Goal: Task Accomplishment & Management: Manage account settings

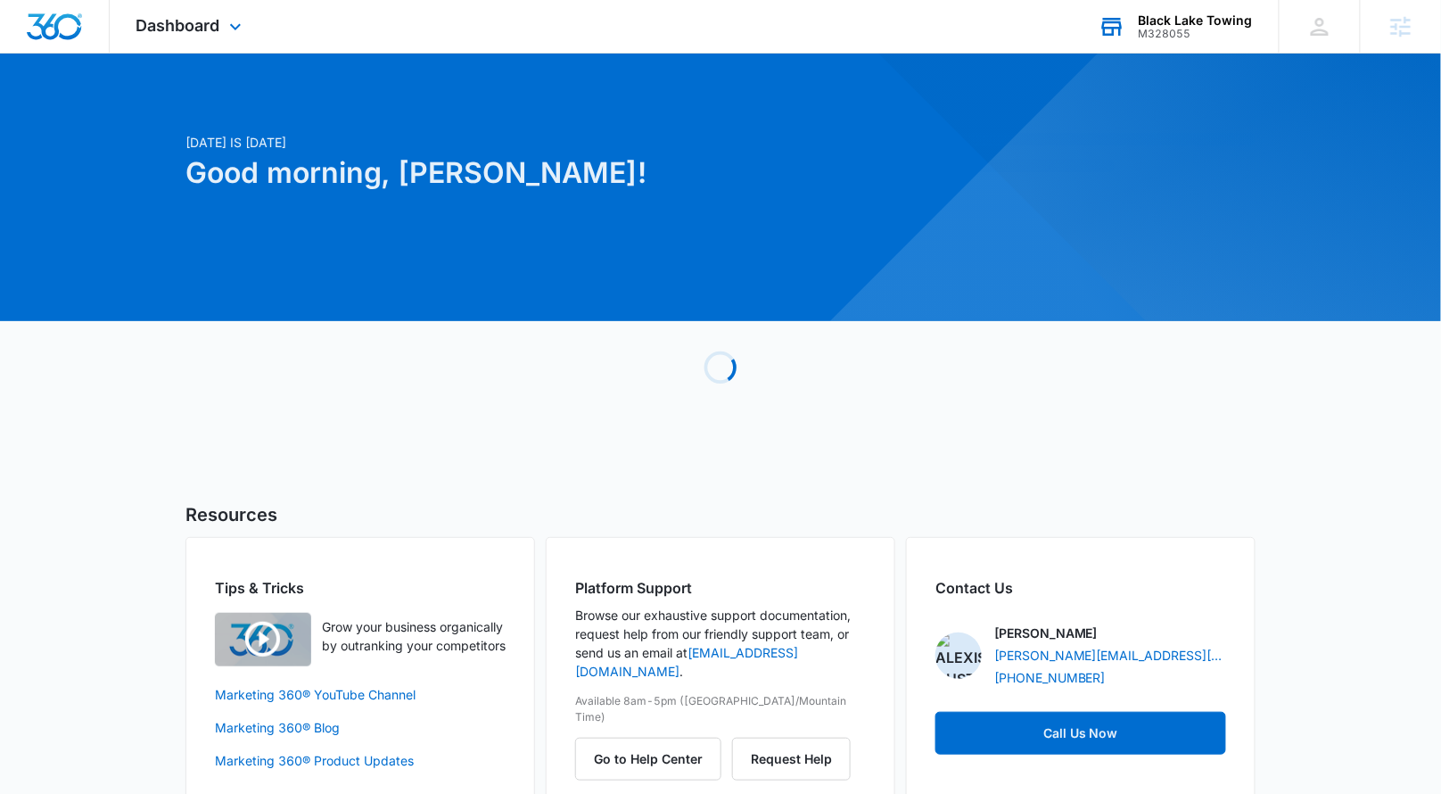
click at [1192, 29] on div "M328055" at bounding box center [1196, 34] width 114 height 12
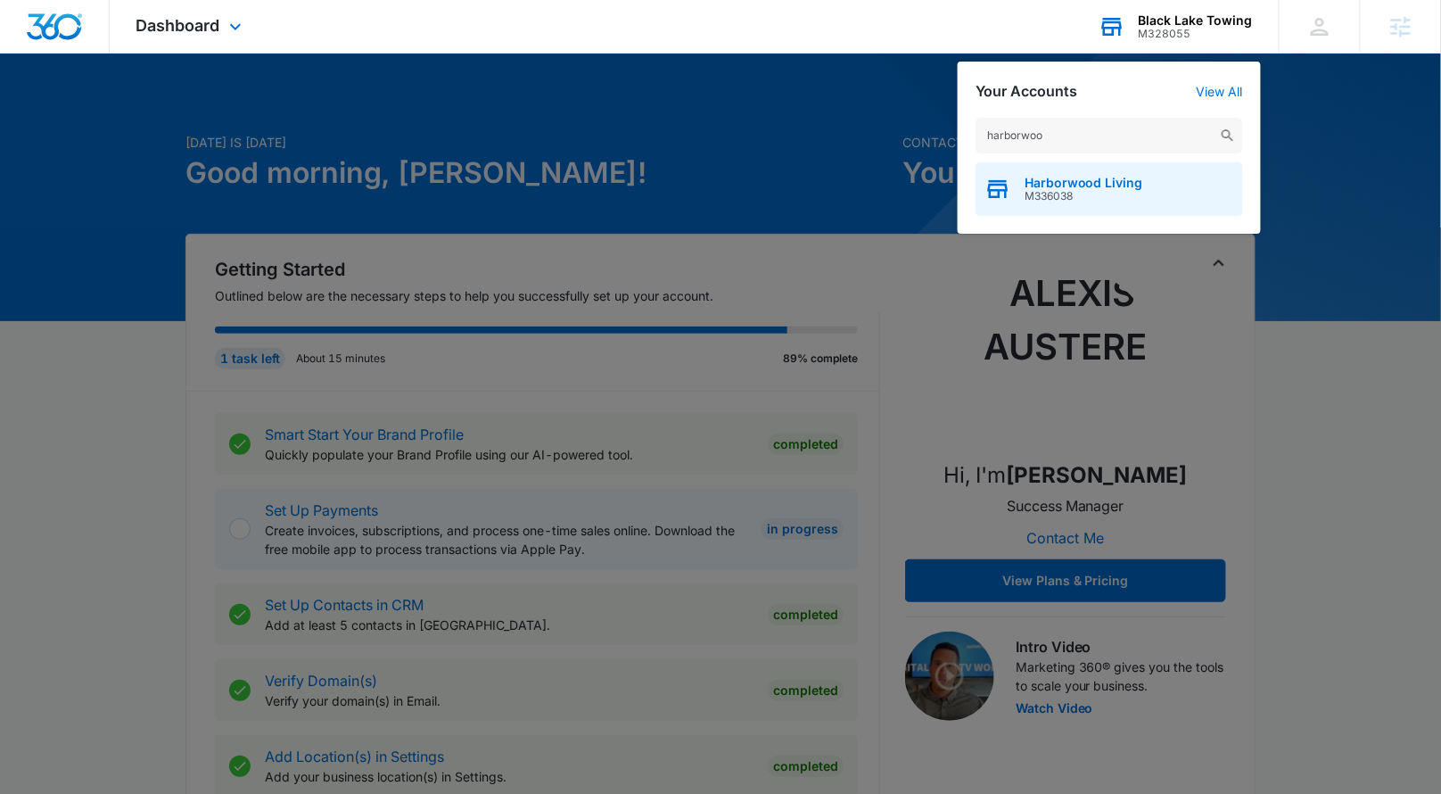
type input "harborwoo"
click at [1068, 172] on div "Harborwood Living M336038" at bounding box center [1110, 189] width 268 height 54
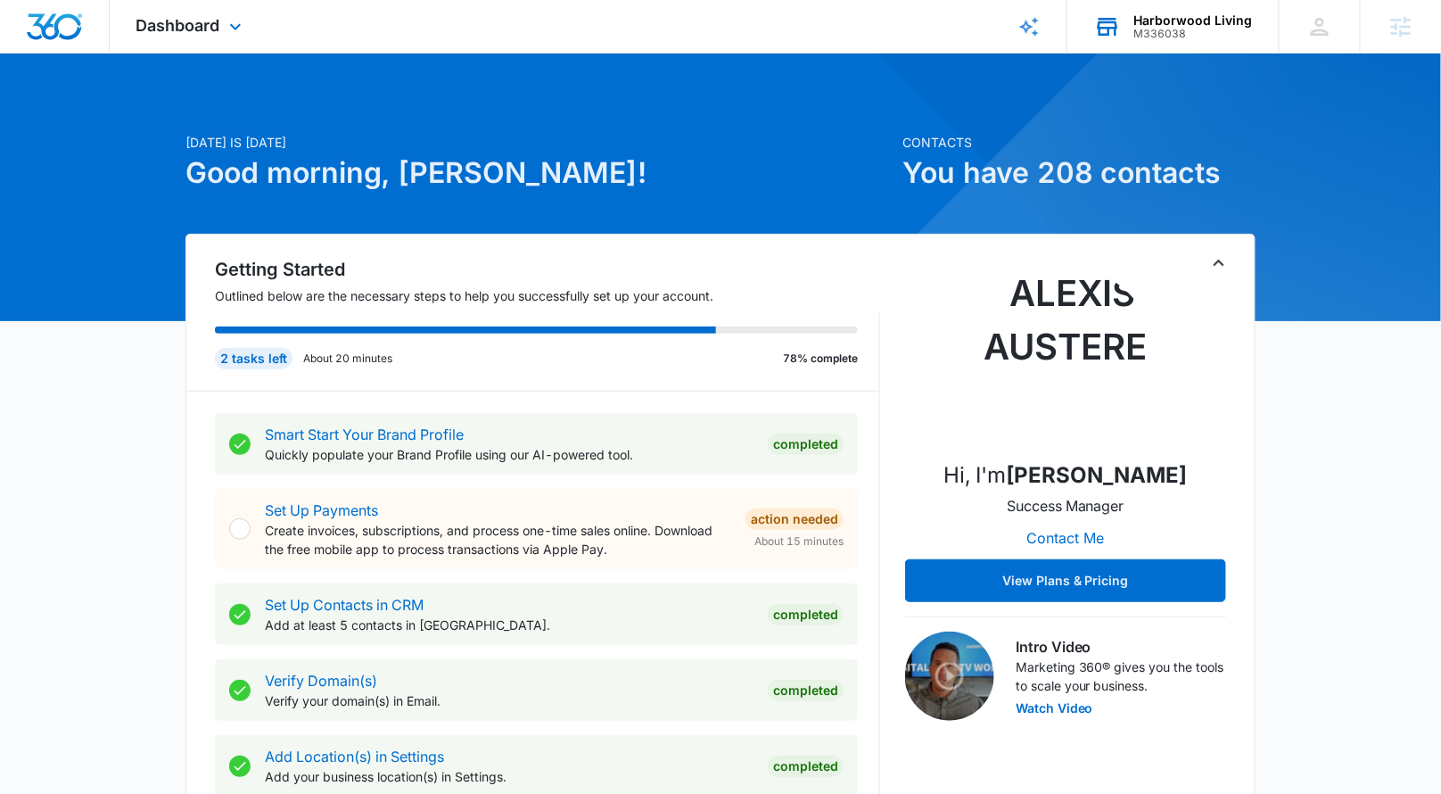
click at [243, 42] on div "Dashboard Apps Reputation Websites Forms CRM Email Social Payments POS Content …" at bounding box center [191, 26] width 163 height 53
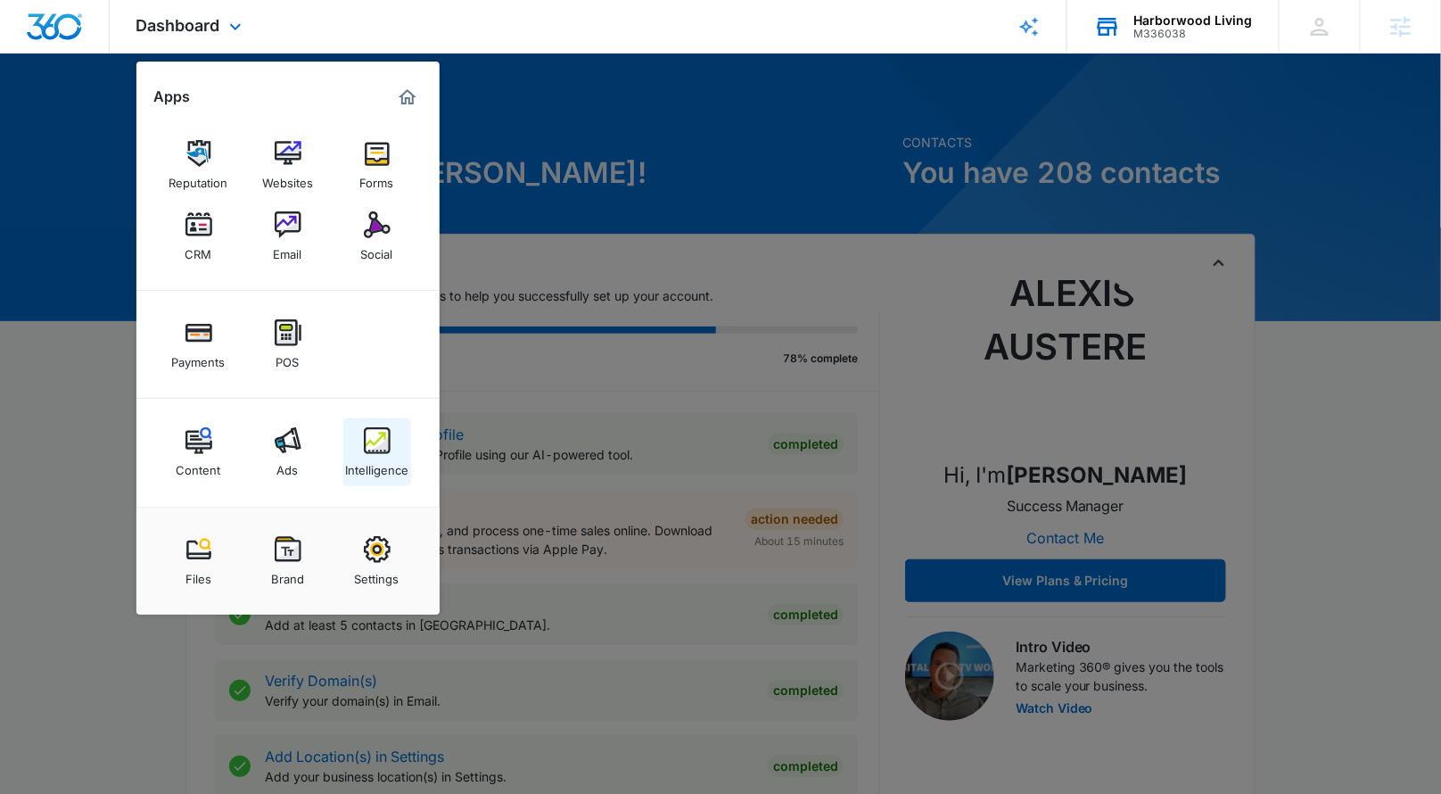
click at [371, 435] on img at bounding box center [377, 440] width 27 height 27
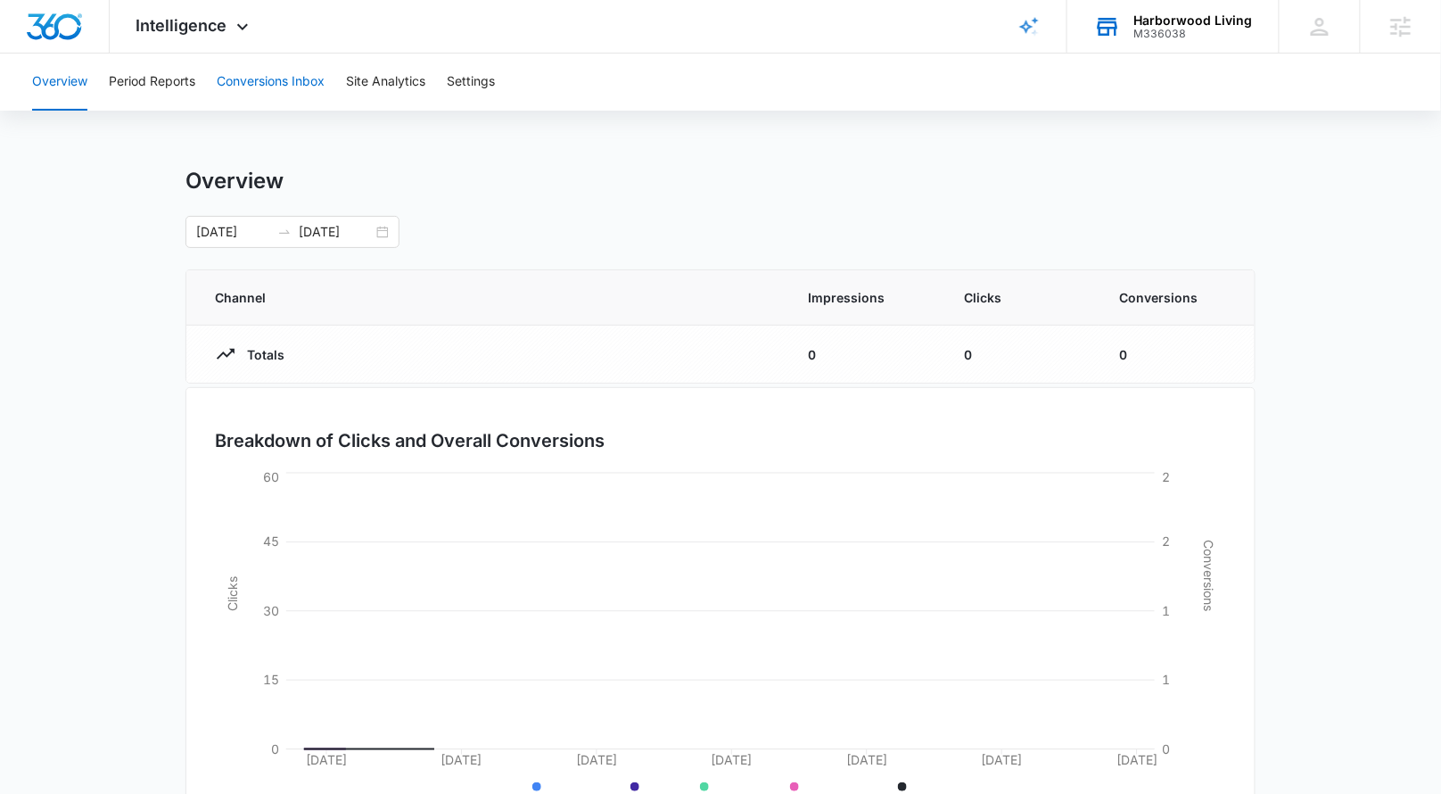
click at [324, 88] on button "Conversions Inbox" at bounding box center [271, 82] width 108 height 57
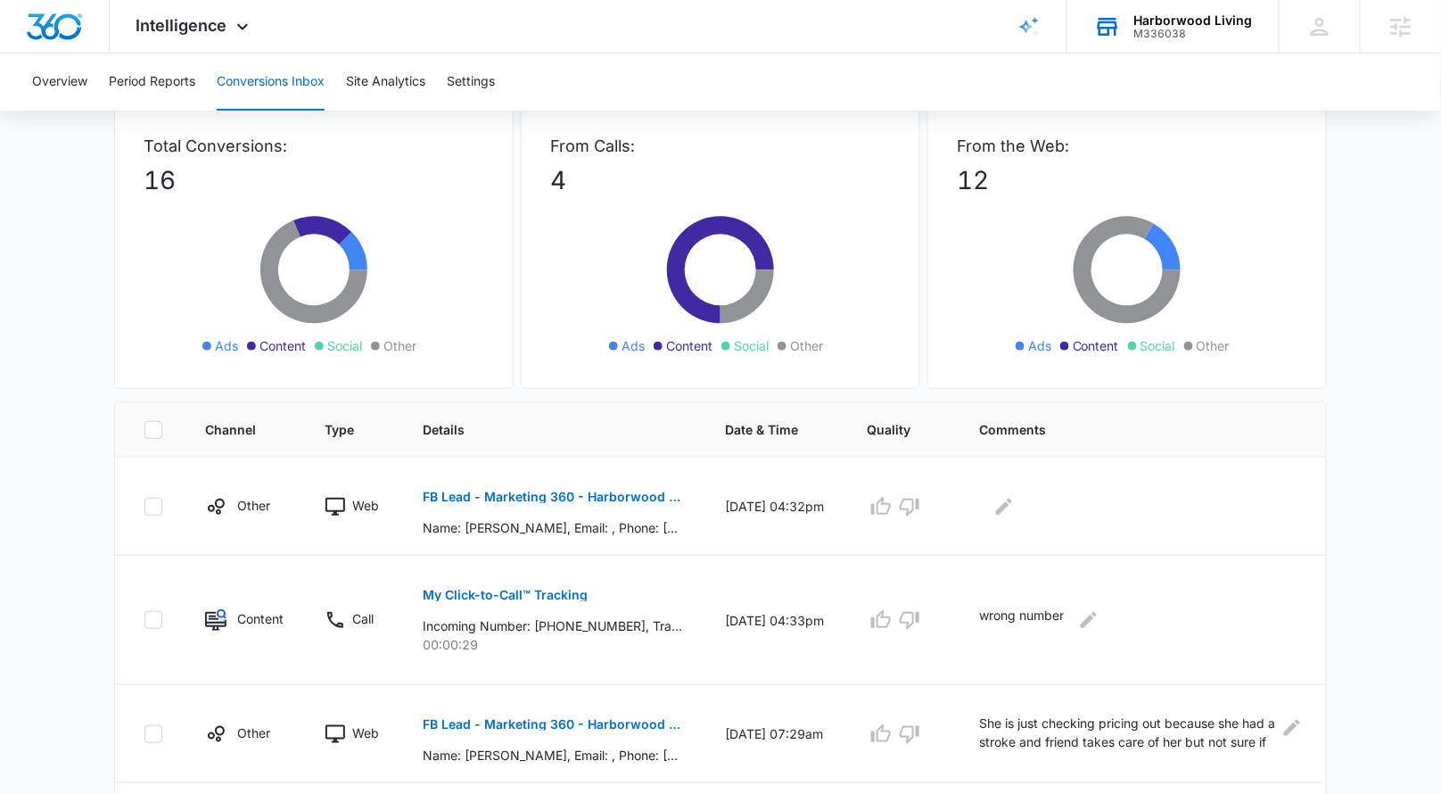
scroll to position [892, 0]
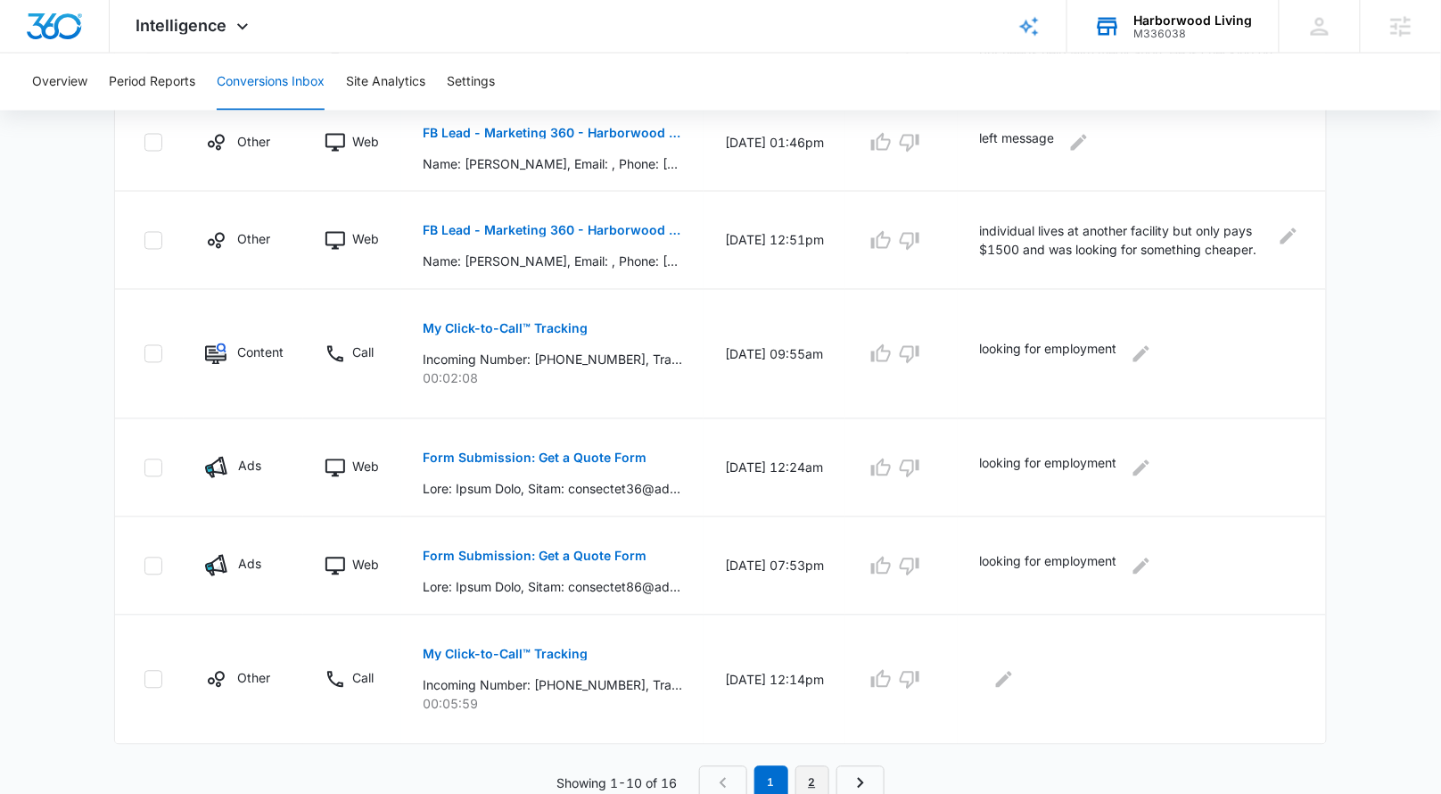
click at [811, 769] on link "2" at bounding box center [813, 783] width 34 height 34
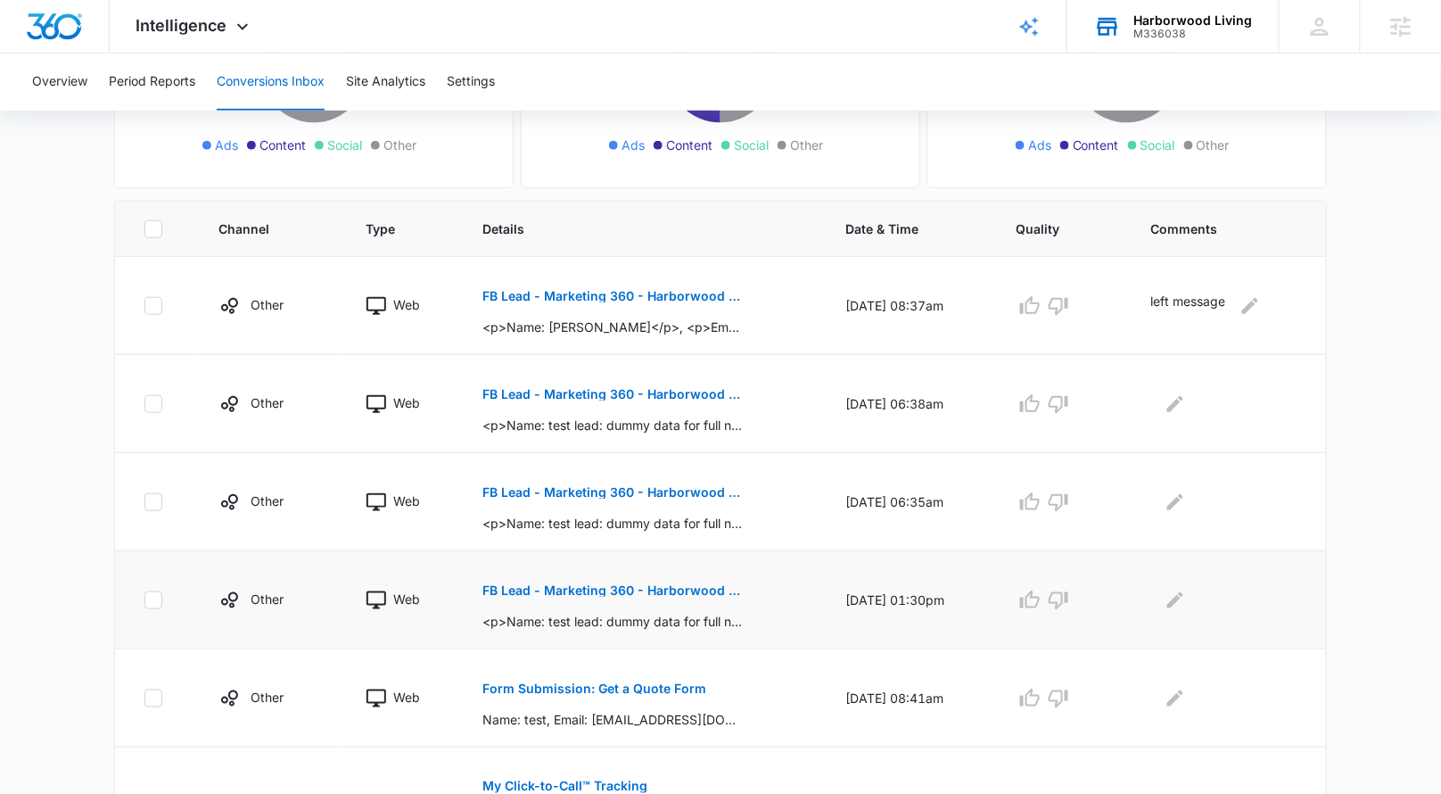
scroll to position [439, 0]
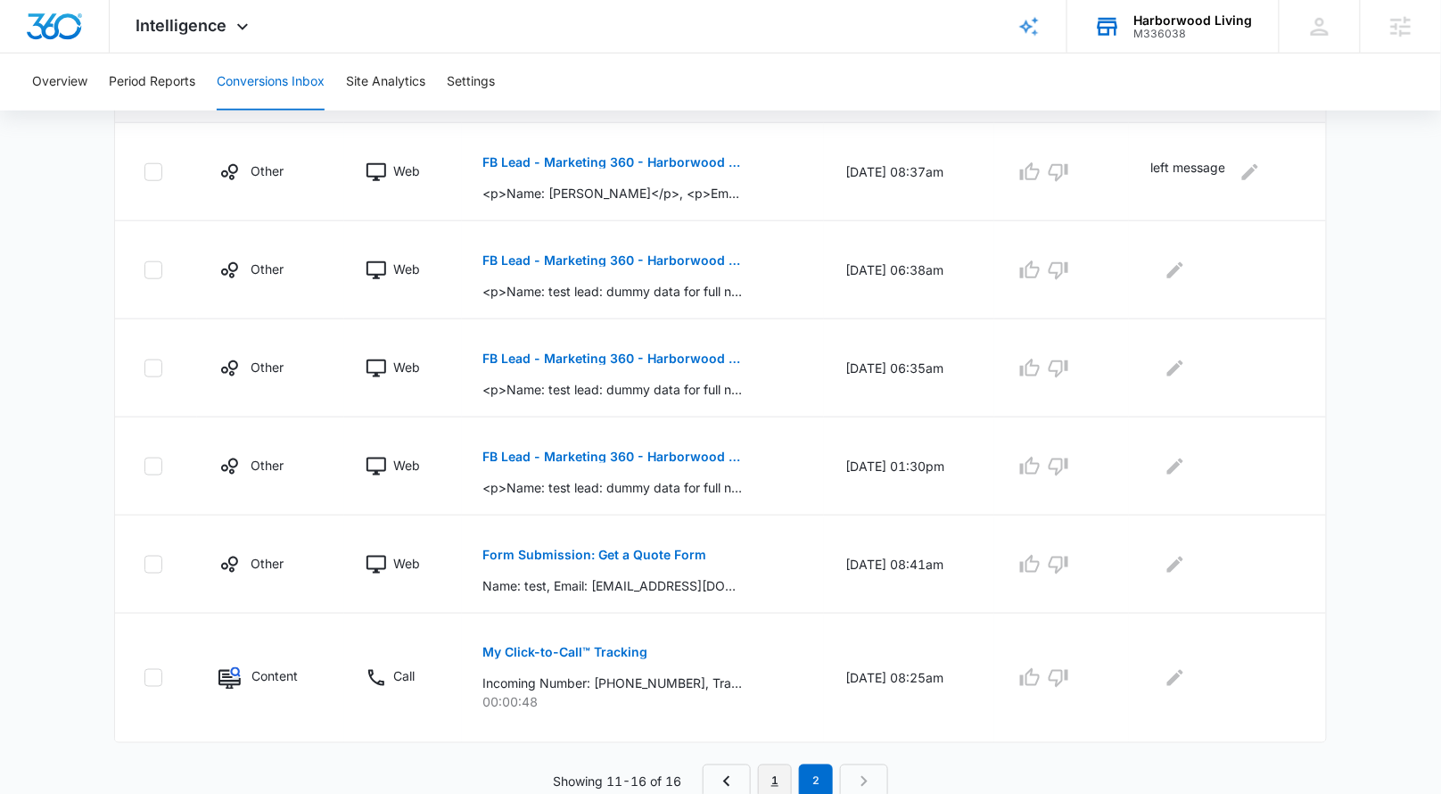
click at [779, 771] on link "1" at bounding box center [775, 781] width 34 height 34
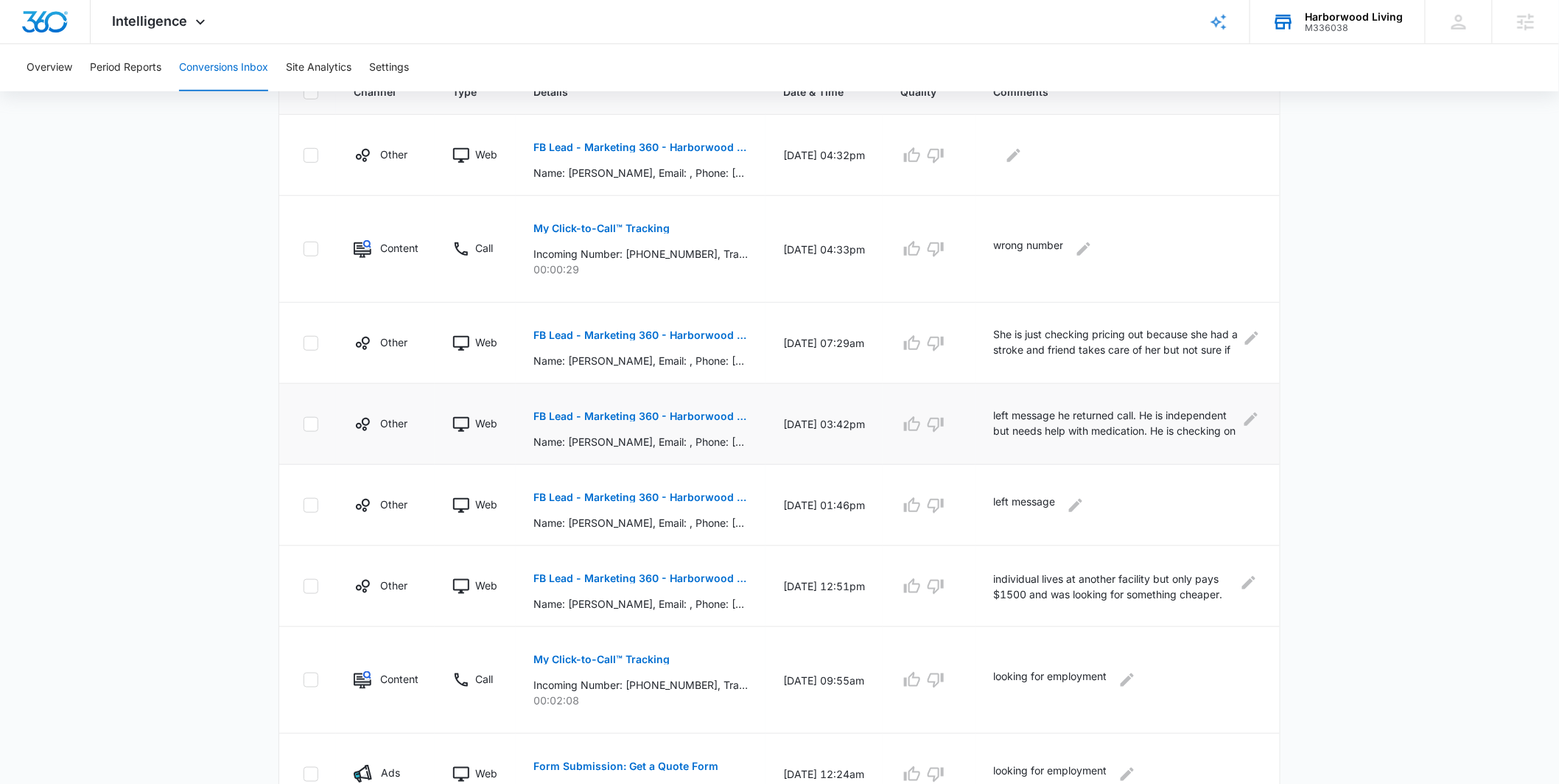
scroll to position [351, 0]
drag, startPoint x: 1008, startPoint y: 408, endPoint x: 1146, endPoint y: 428, distance: 139.4
click at [1146, 428] on p "left message he returned call. He is independent but needs help with medication…" at bounding box center [1115, 422] width 243 height 33
drag, startPoint x: 1143, startPoint y: 411, endPoint x: 977, endPoint y: 412, distance: 166.0
click at [978, 412] on td "left message he returned call. He is independent but needs help with medication…" at bounding box center [1128, 422] width 304 height 81
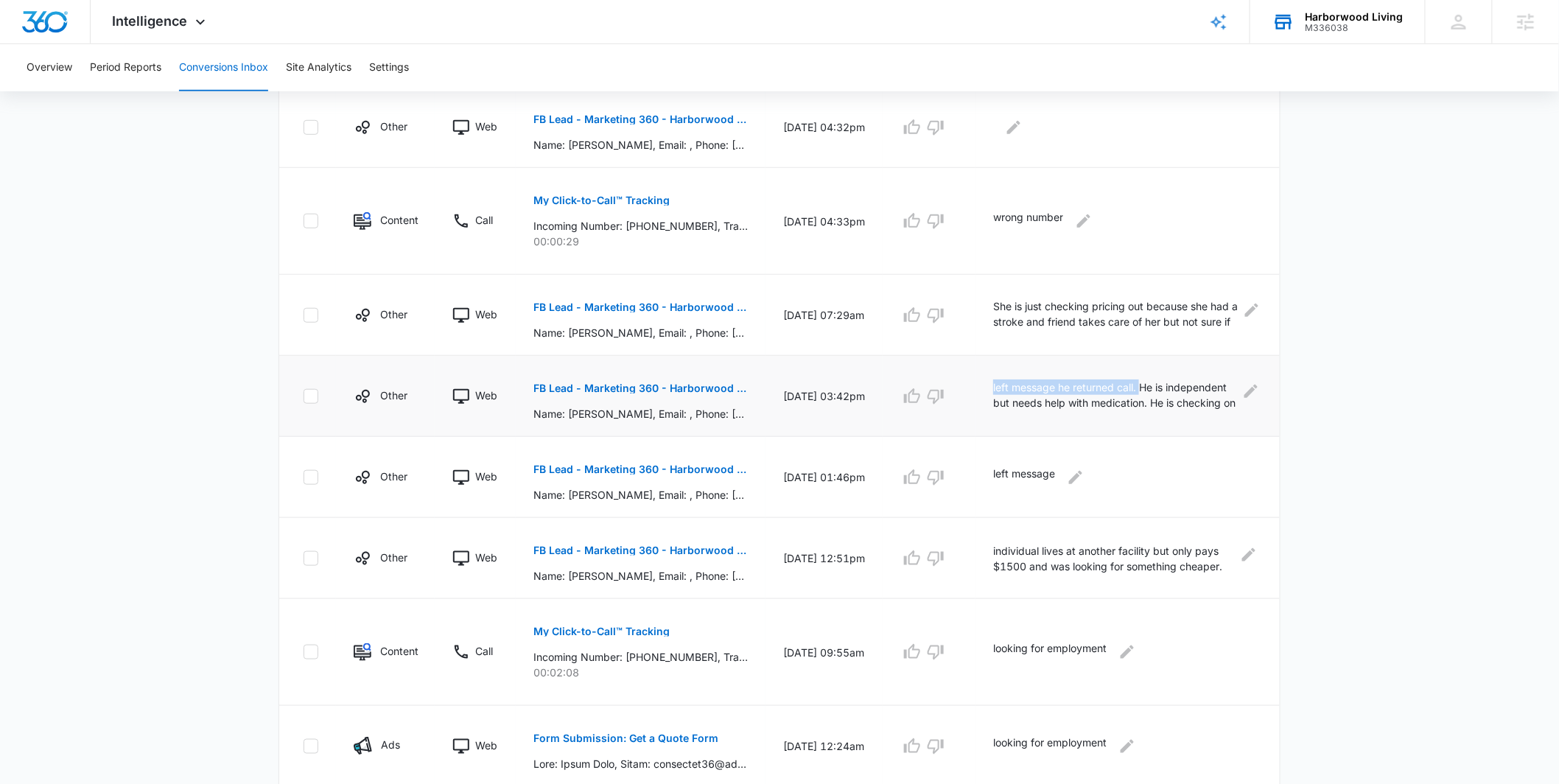
scroll to position [378, 0]
click at [1046, 385] on p "left message he returned call. He is independent but needs help with medication…" at bounding box center [1115, 395] width 243 height 33
drag, startPoint x: 1145, startPoint y: 382, endPoint x: 1031, endPoint y: 391, distance: 114.4
click at [1039, 388] on p "left message he returned call. He is independent but needs help with medication…" at bounding box center [1115, 395] width 243 height 33
drag, startPoint x: 1031, startPoint y: 391, endPoint x: 1002, endPoint y: 392, distance: 29.0
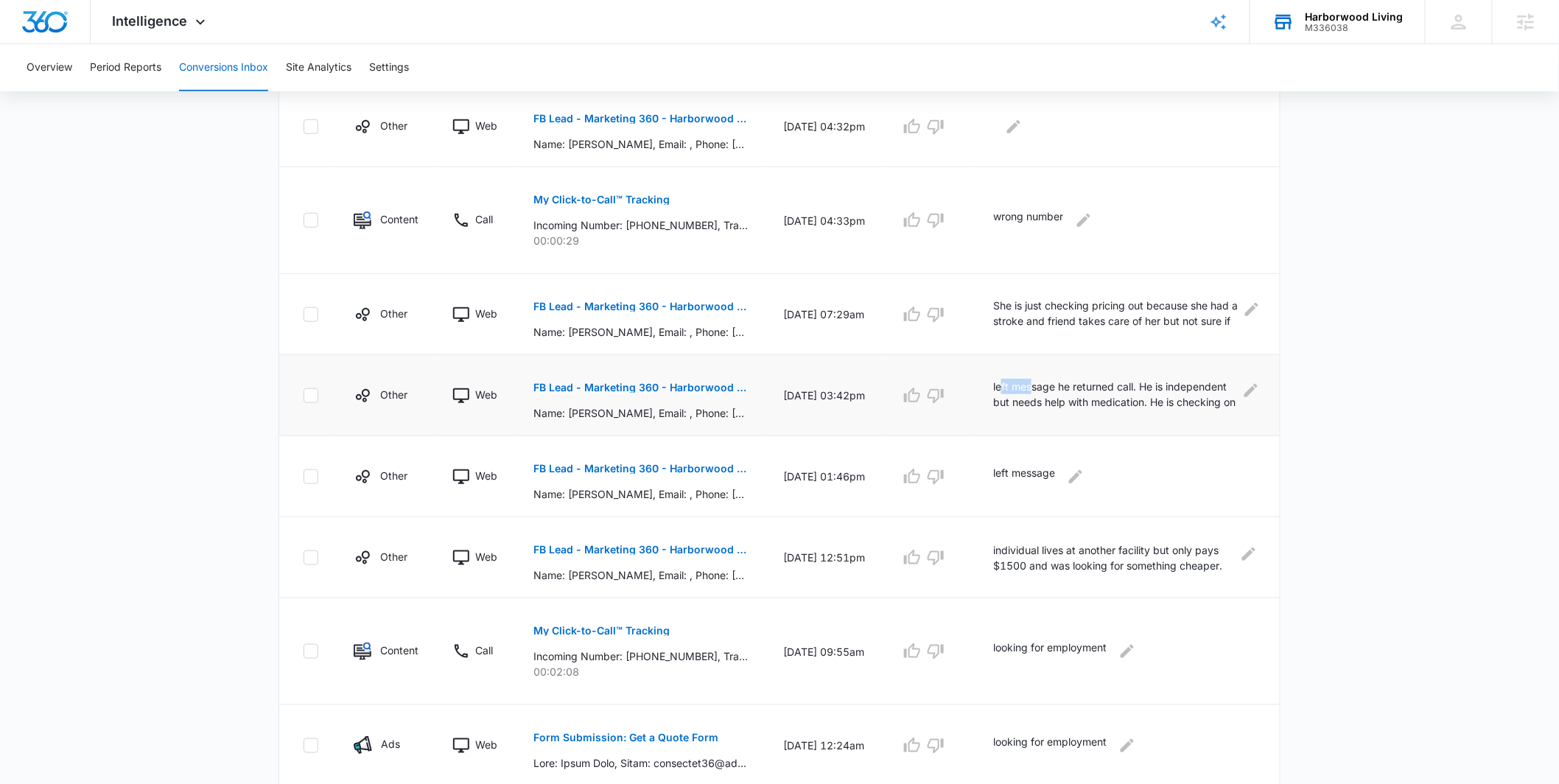
click at [1002, 392] on p "left message he returned call. He is independent but needs help with medication…" at bounding box center [1115, 395] width 243 height 33
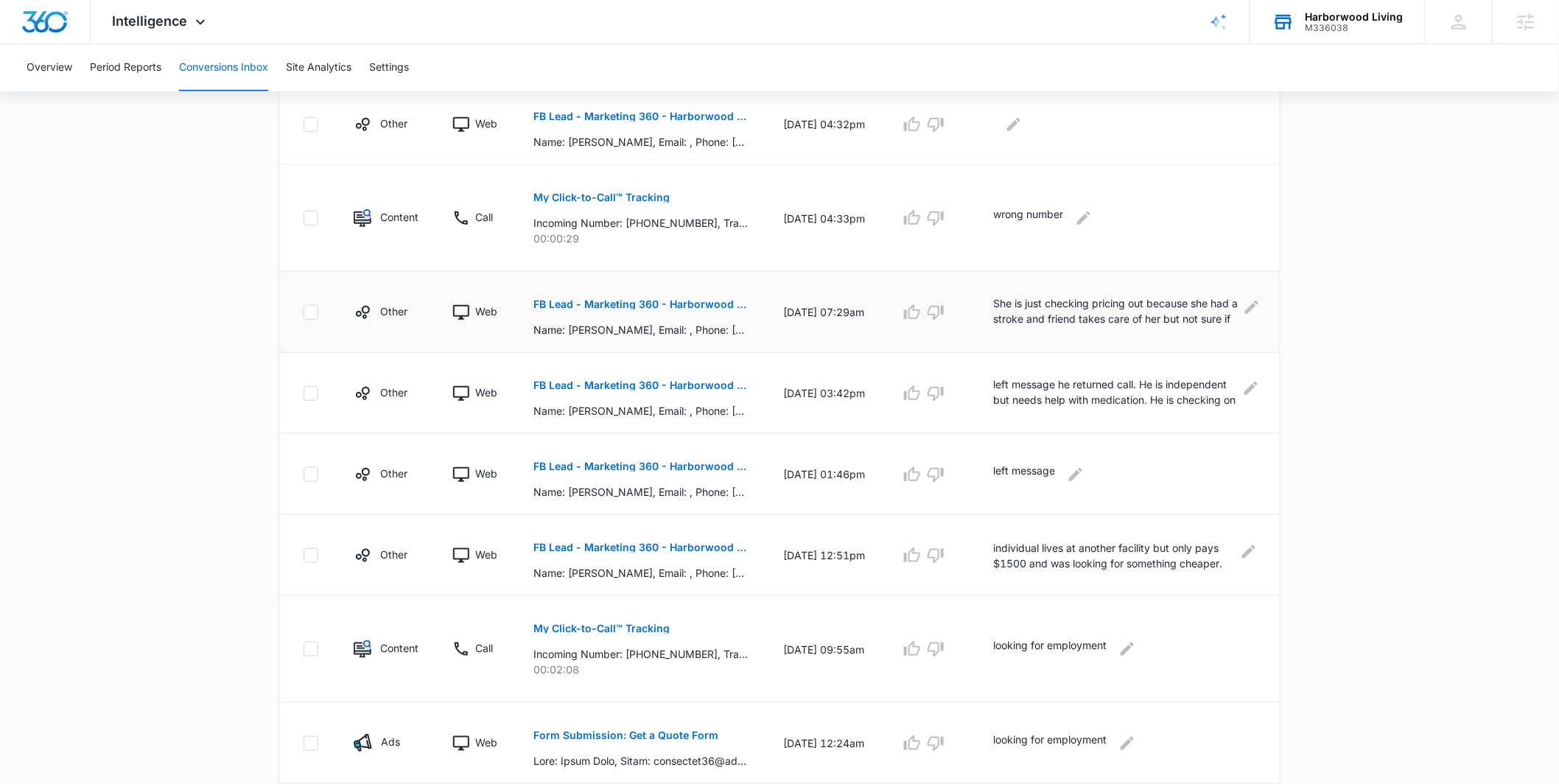
scroll to position [306, 0]
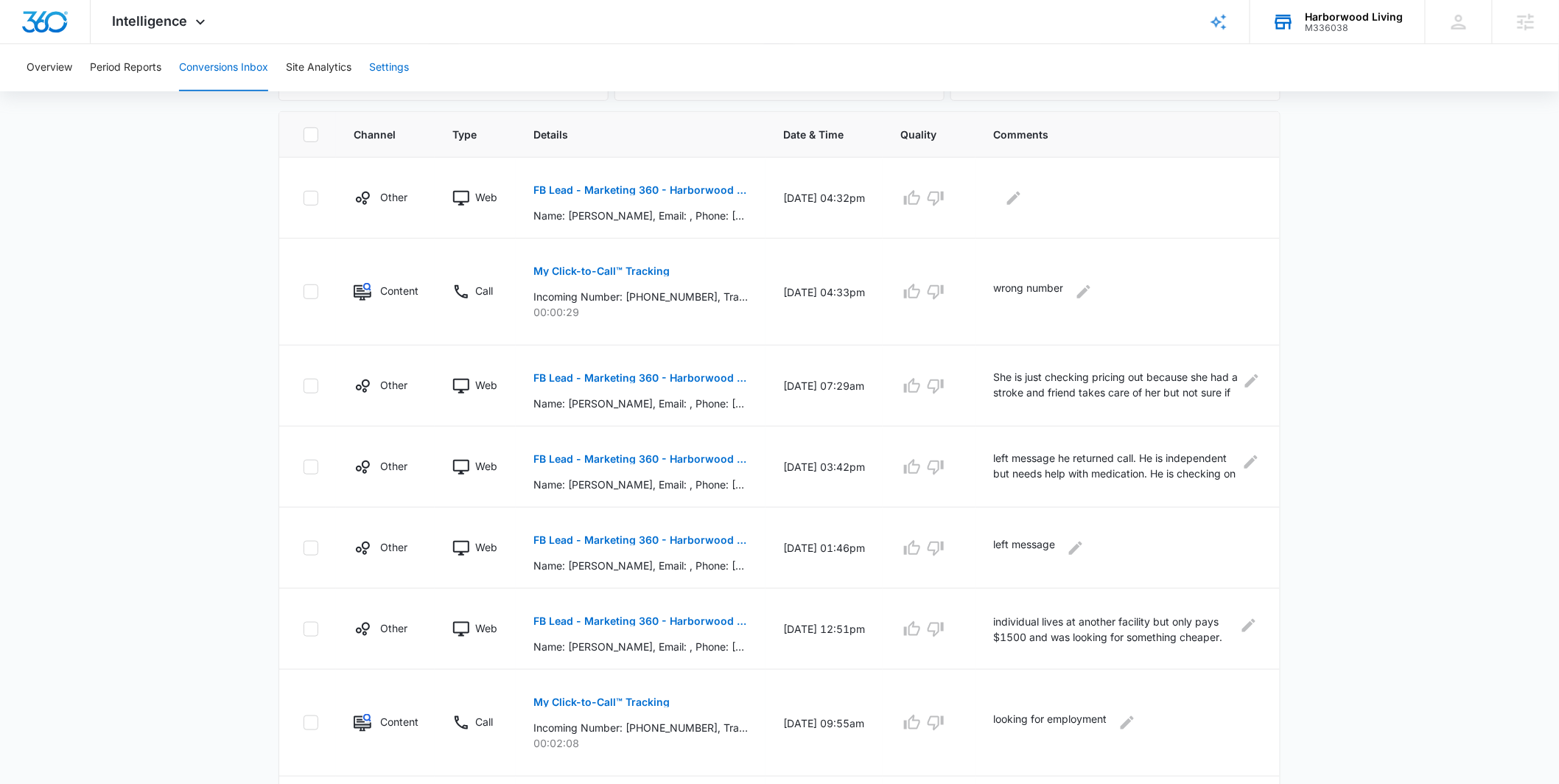
click at [378, 77] on button "Settings" at bounding box center [389, 68] width 40 height 47
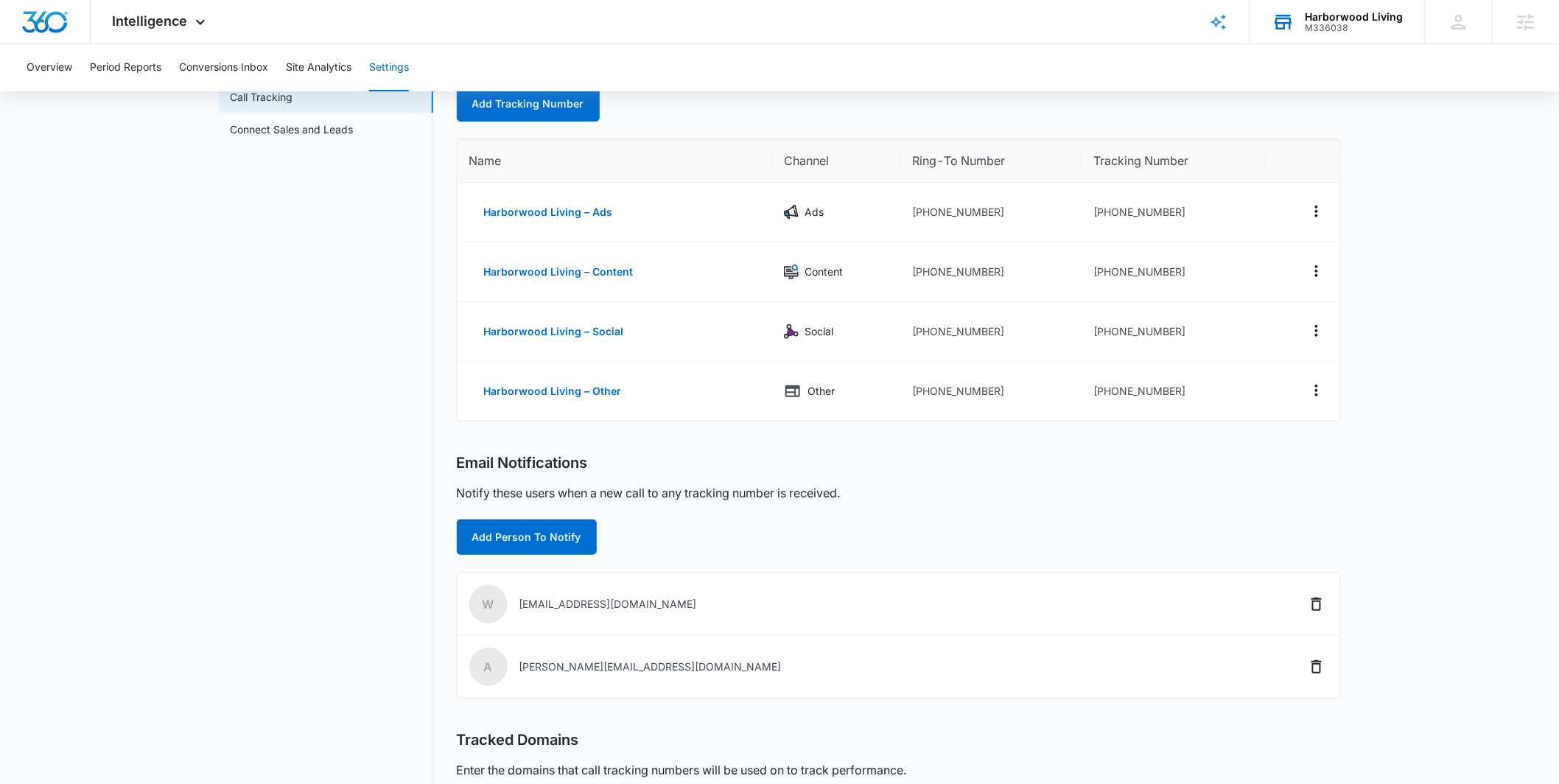
scroll to position [224, 0]
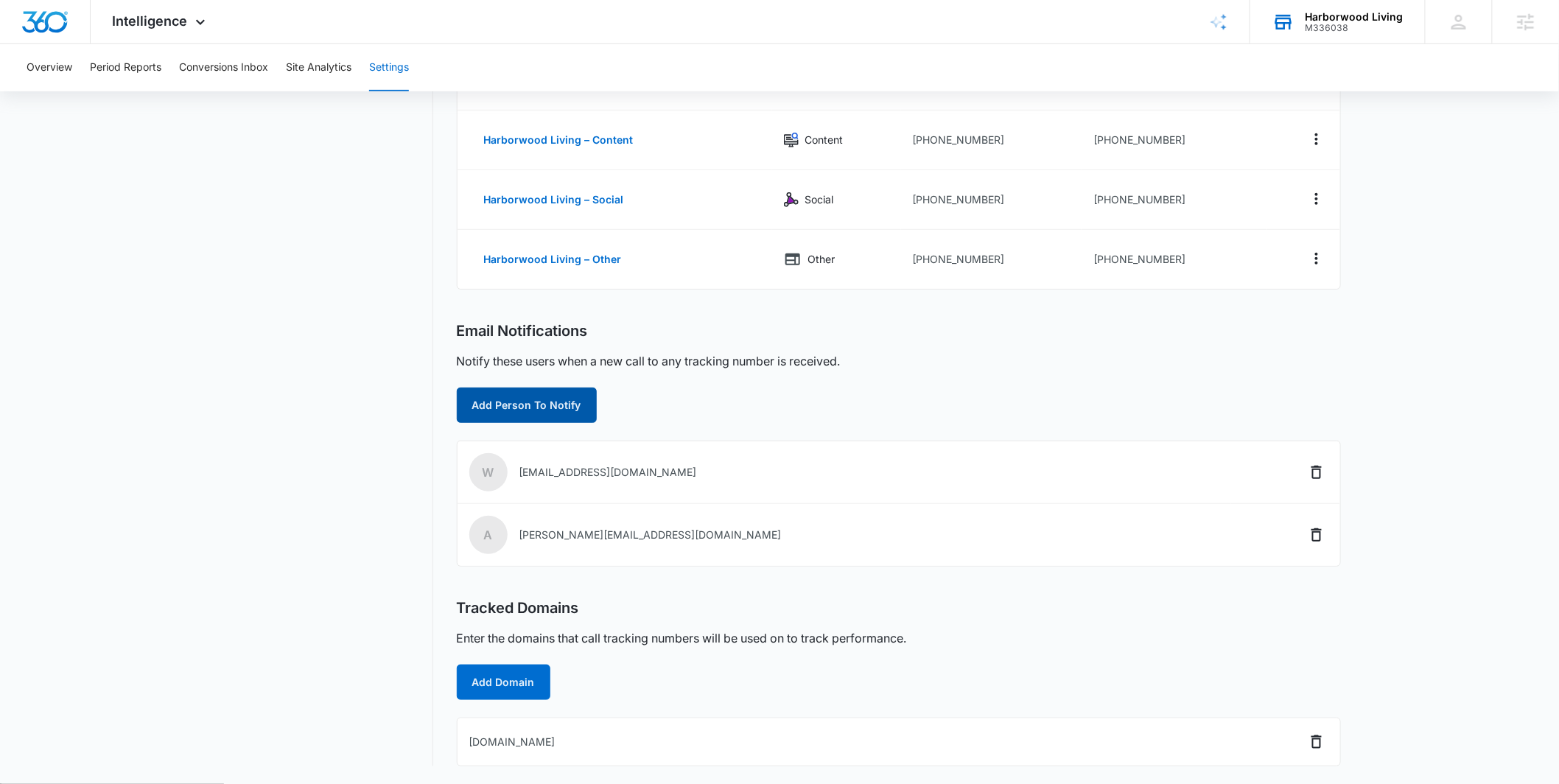
click at [535, 397] on button "Add Person To Notify" at bounding box center [526, 405] width 140 height 36
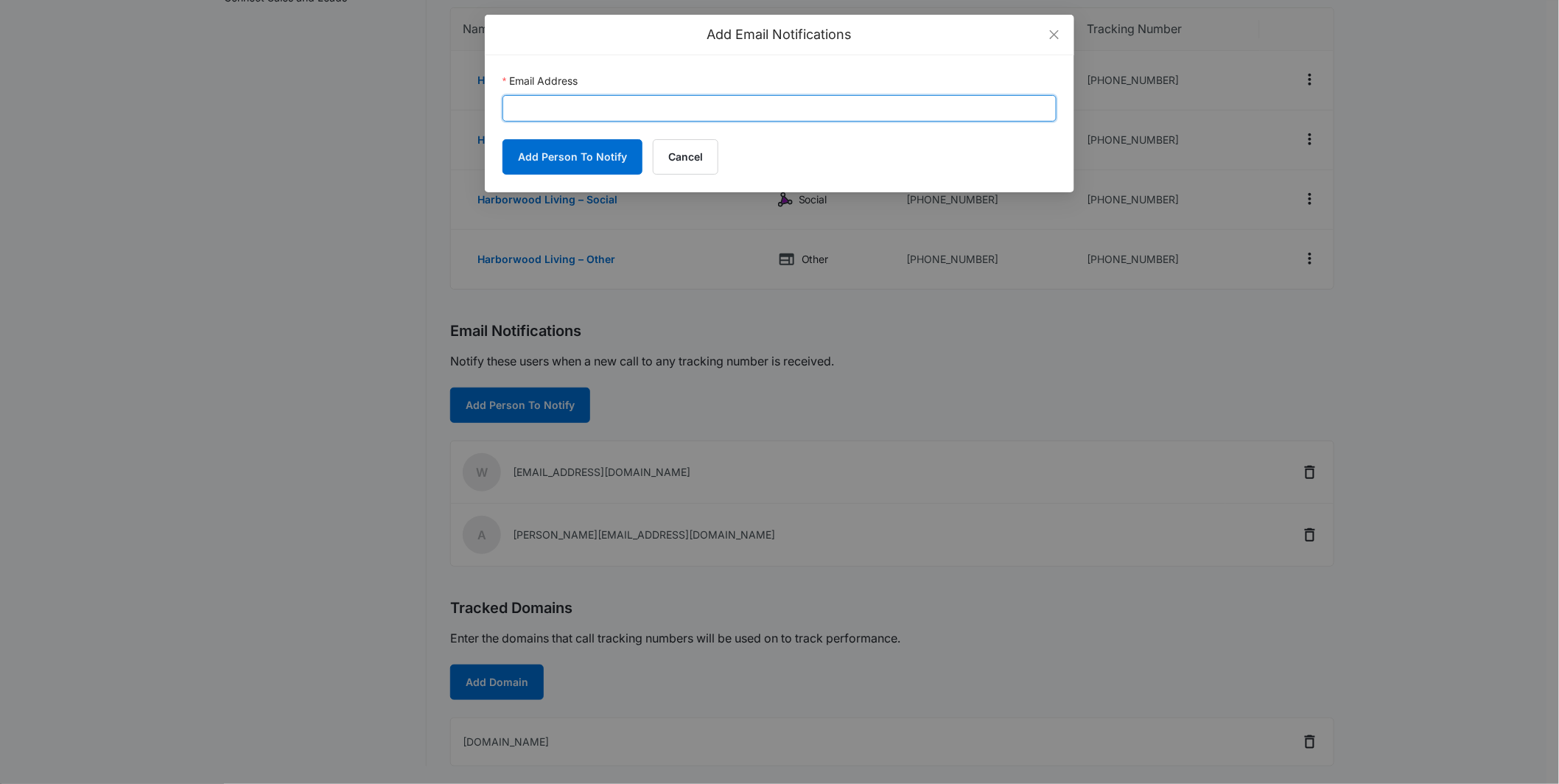
click at [573, 112] on input "Email Address" at bounding box center [779, 108] width 554 height 26
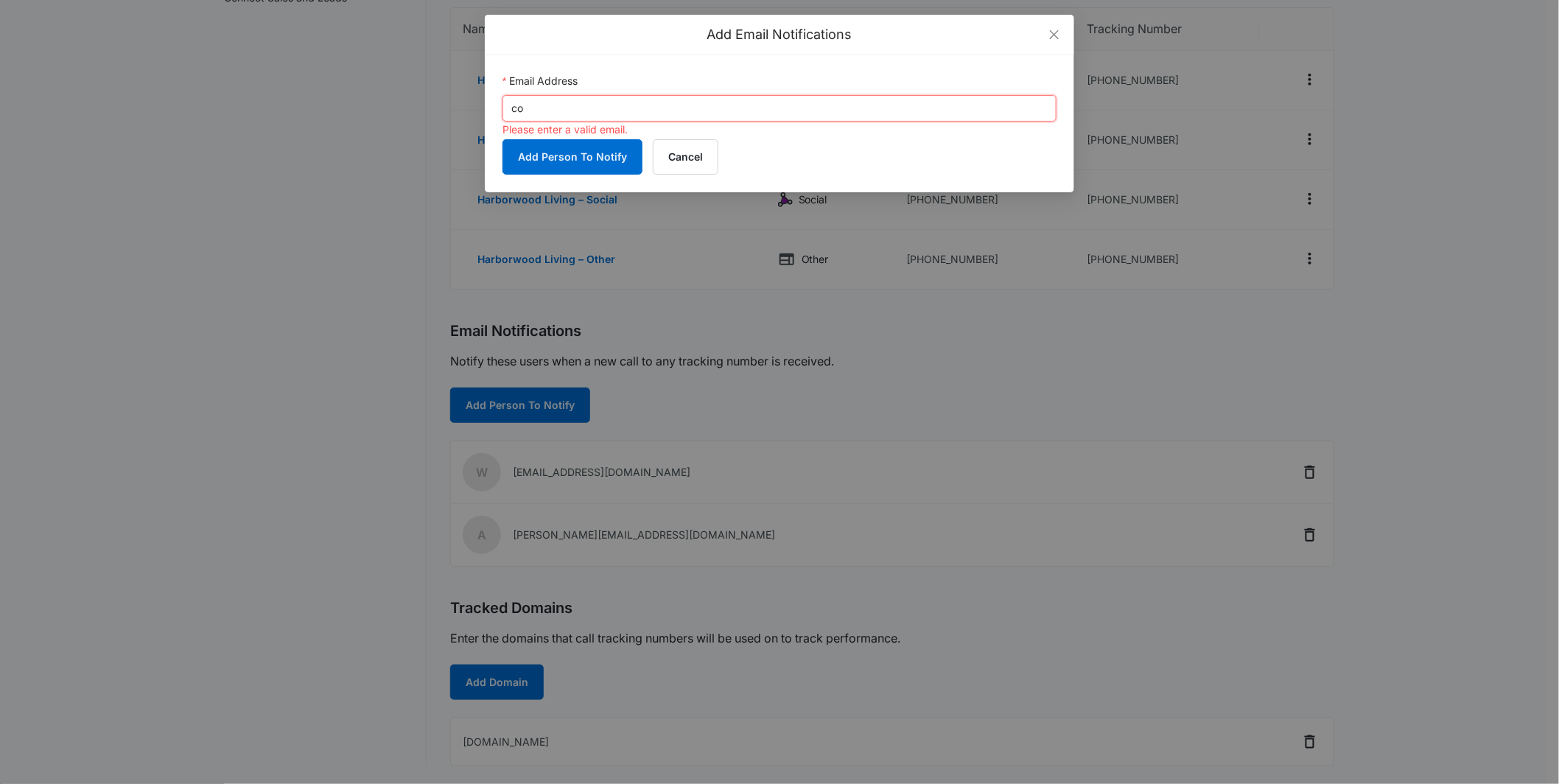
type input "c"
paste input "[EMAIL_ADDRESS][DOMAIN_NAME]"
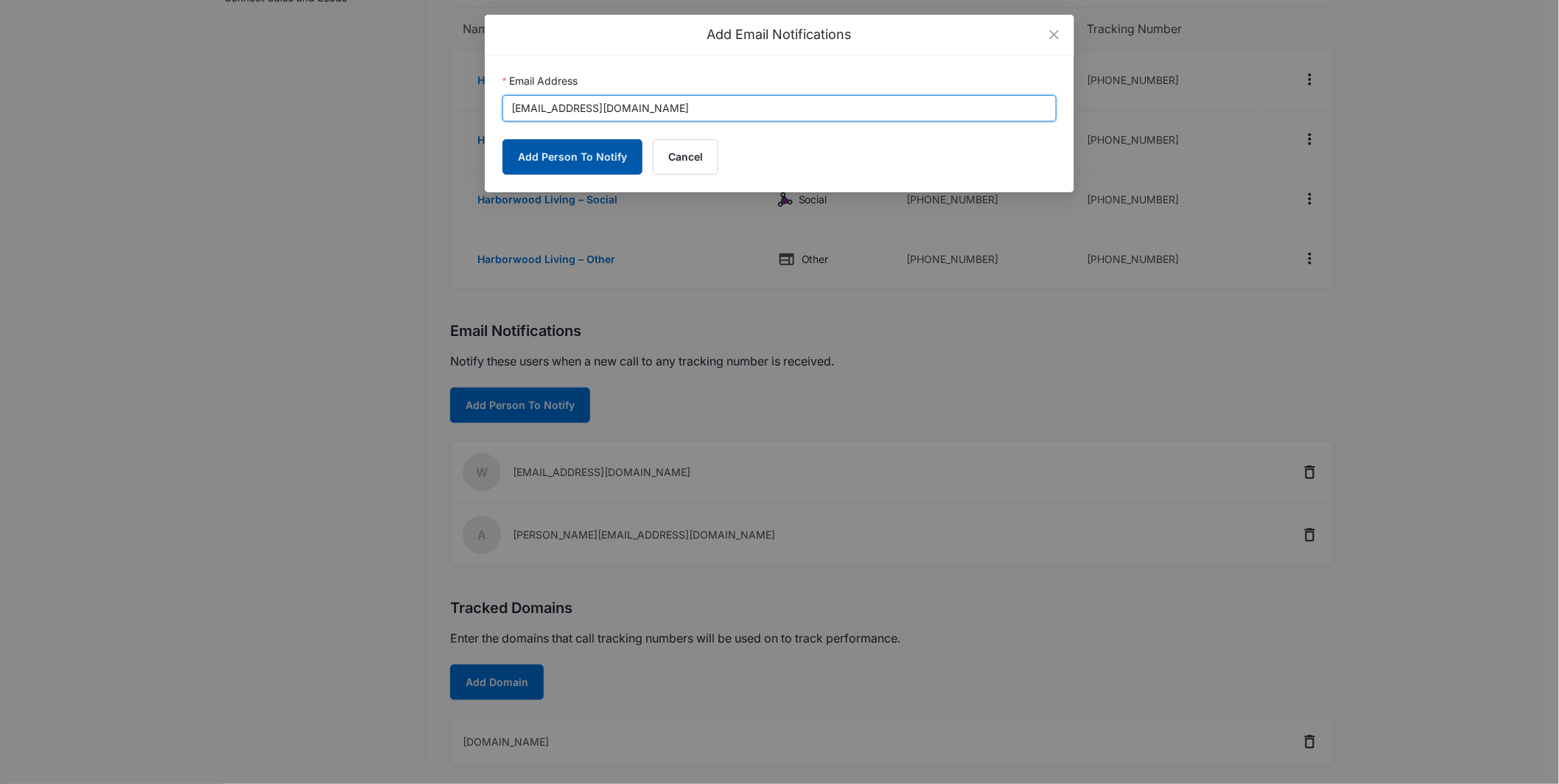
type input "[EMAIL_ADDRESS][DOMAIN_NAME]"
click at [604, 162] on button "Add Person To Notify" at bounding box center [572, 157] width 140 height 36
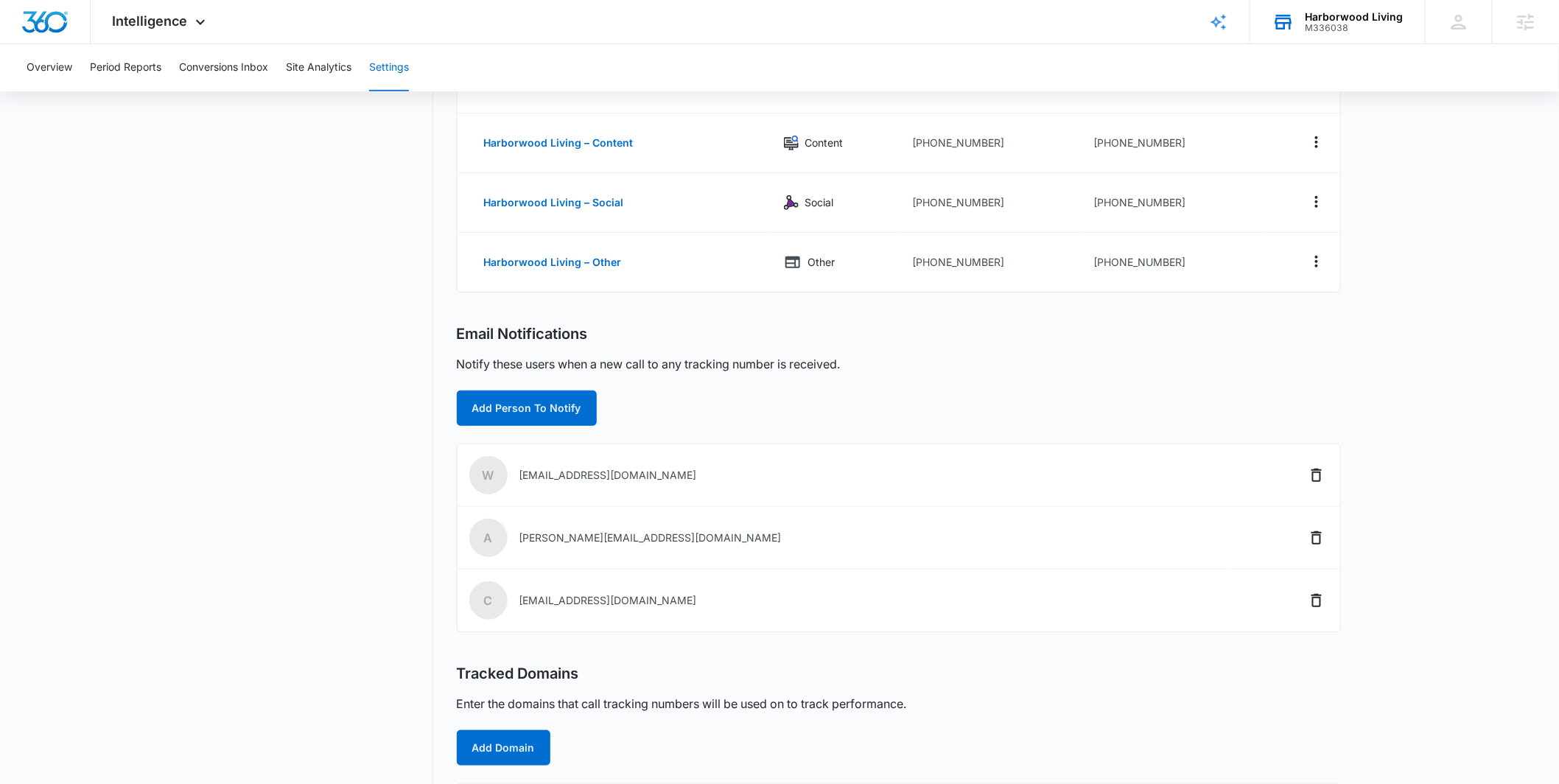
scroll to position [0, 0]
